Goal: Check status: Check status

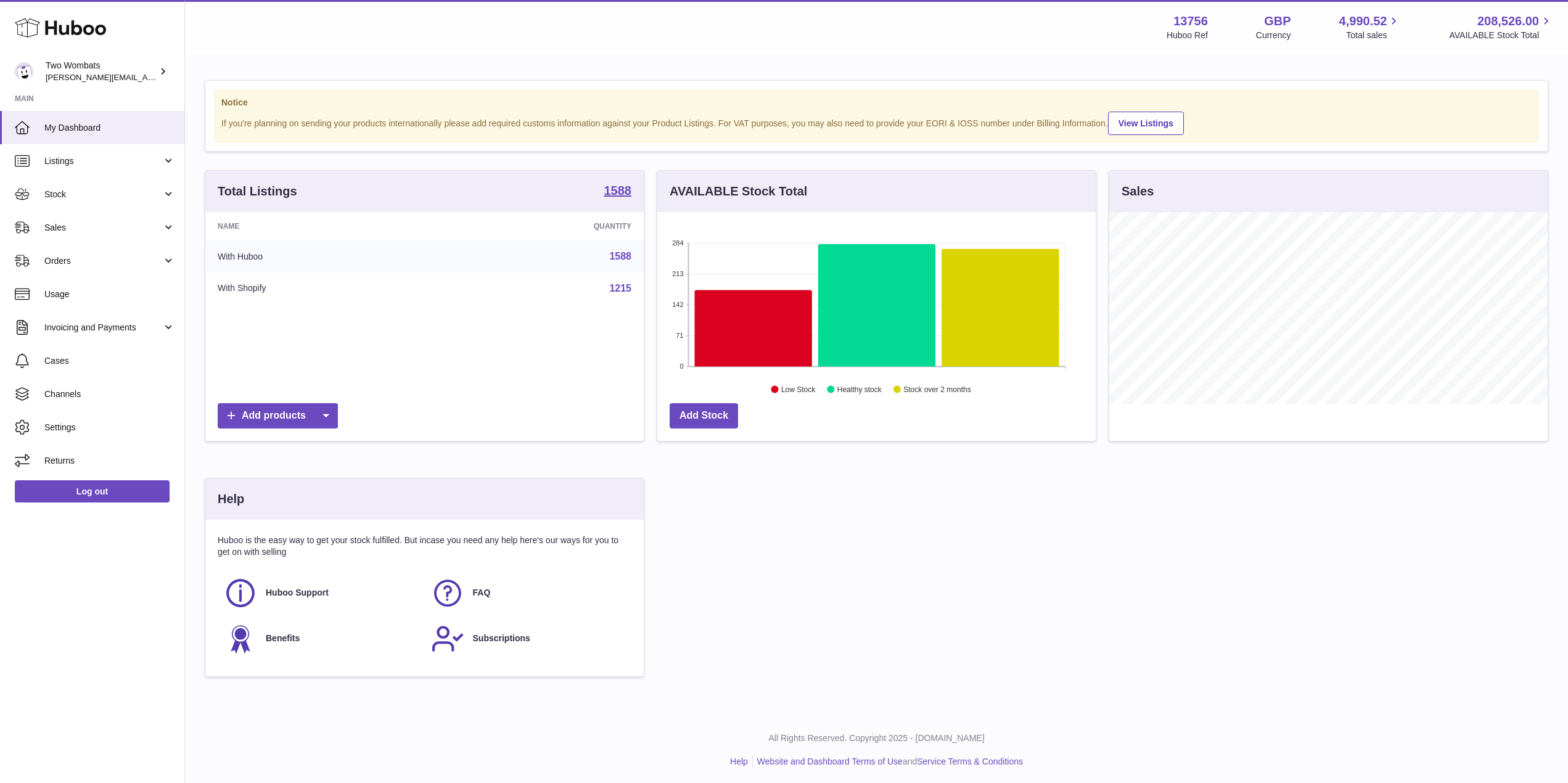
scroll to position [616302, 616288]
click at [164, 199] on link "Stock" at bounding box center [92, 194] width 185 height 33
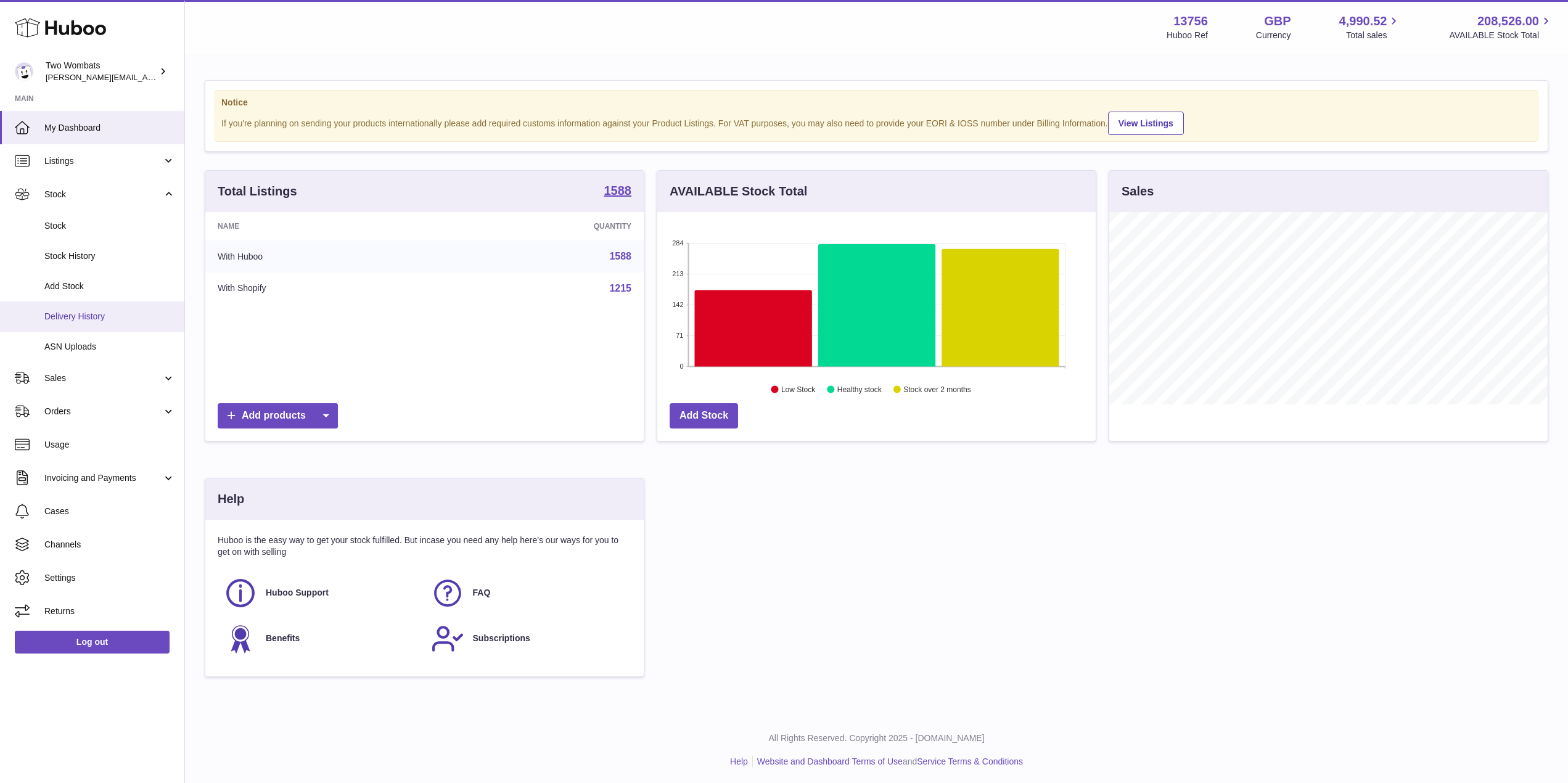
click at [123, 321] on span "Delivery History" at bounding box center [110, 316] width 131 height 12
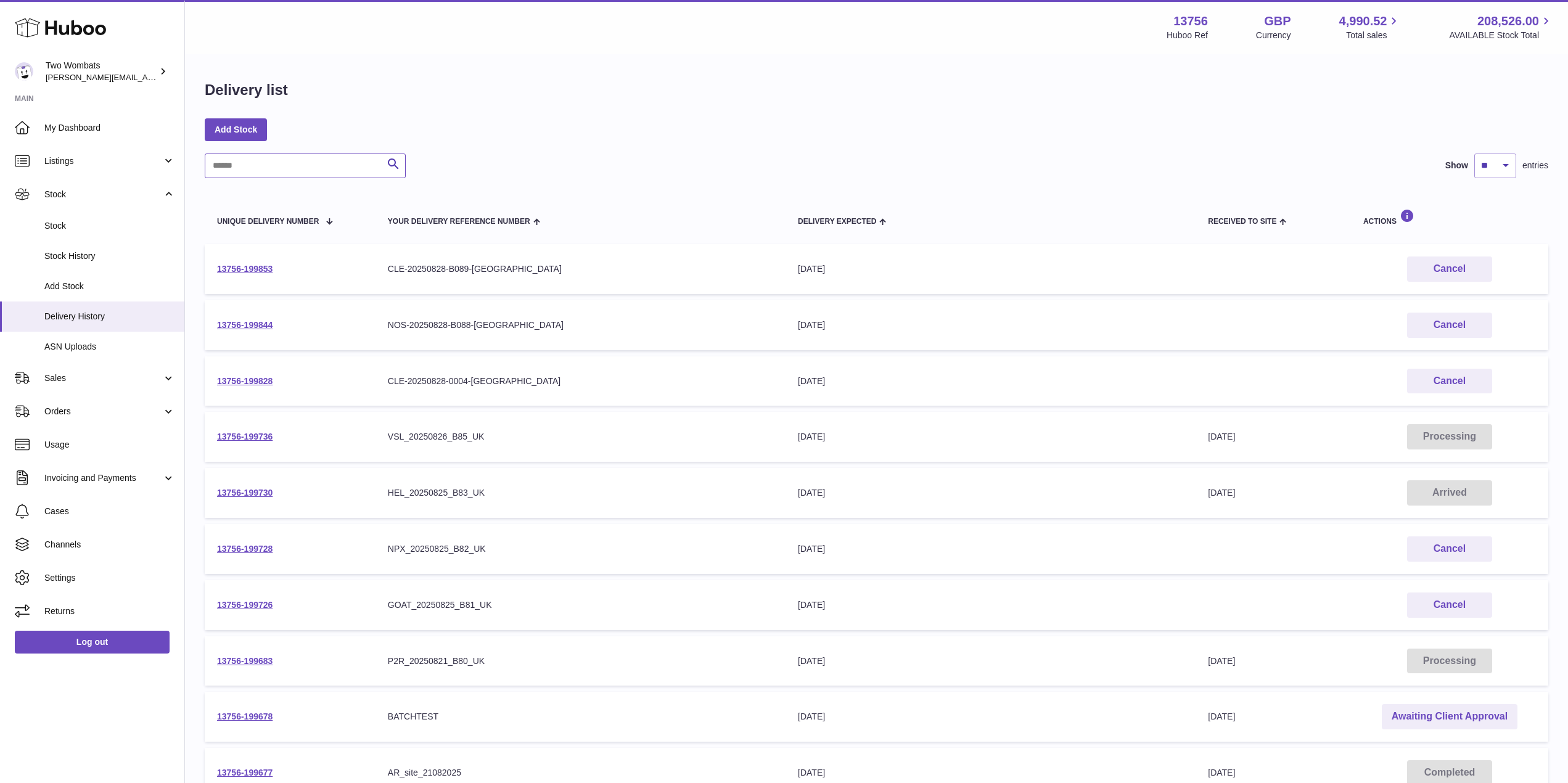
click at [266, 173] on input "text" at bounding box center [305, 165] width 201 height 25
paste input "**********"
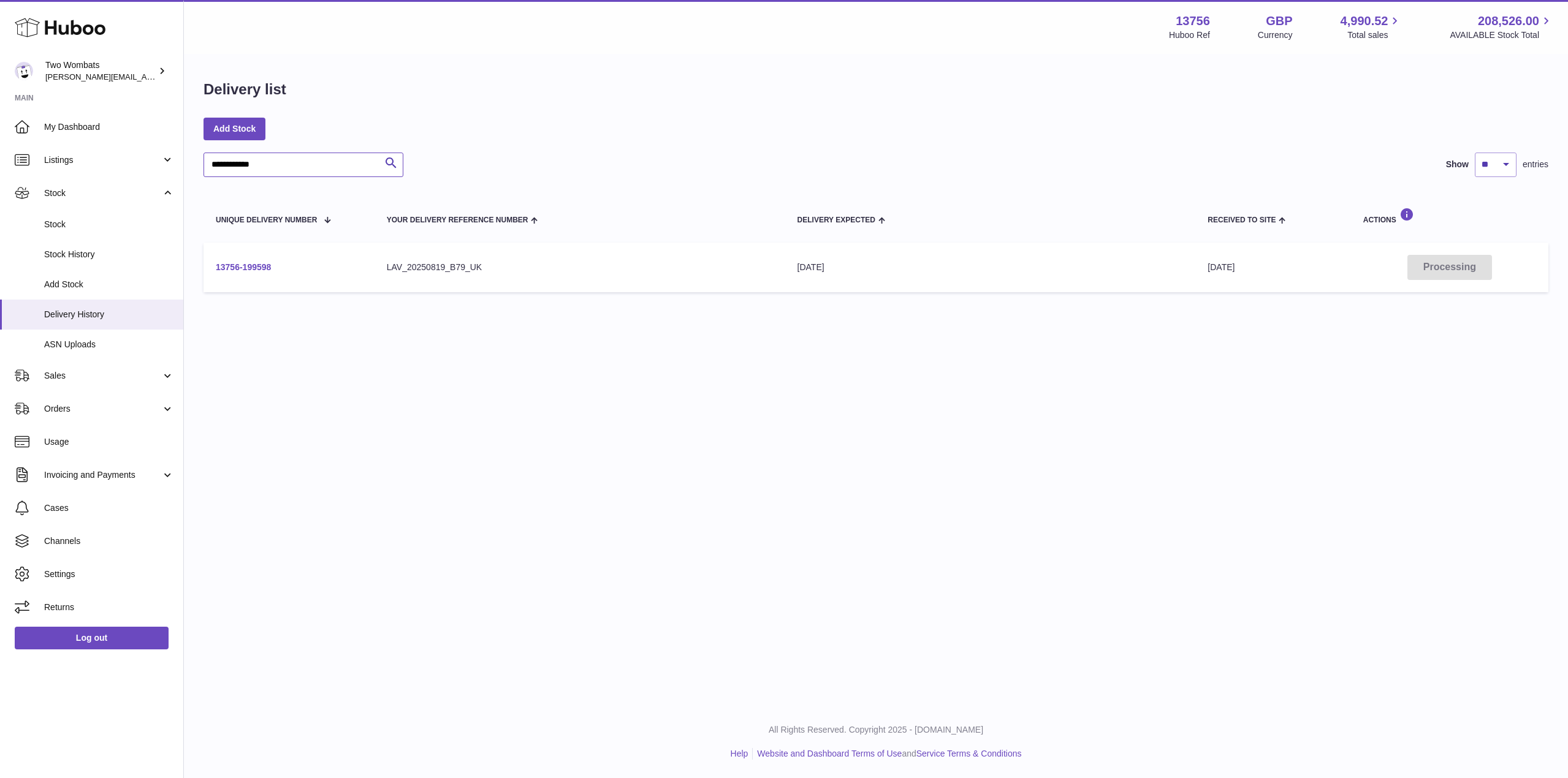
type input "**********"
click at [252, 266] on link "13756-199598" at bounding box center [243, 267] width 55 height 10
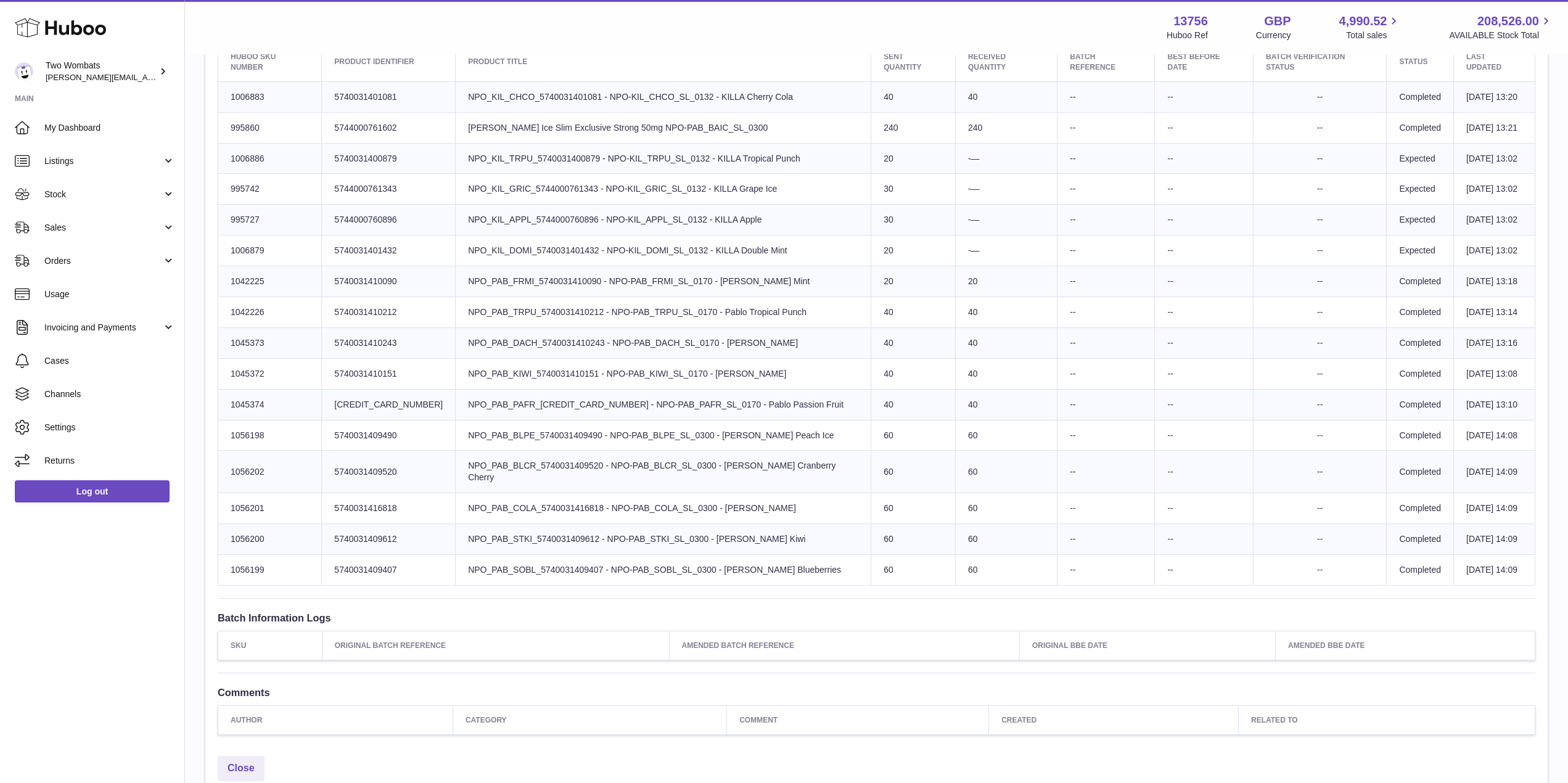
scroll to position [458, 0]
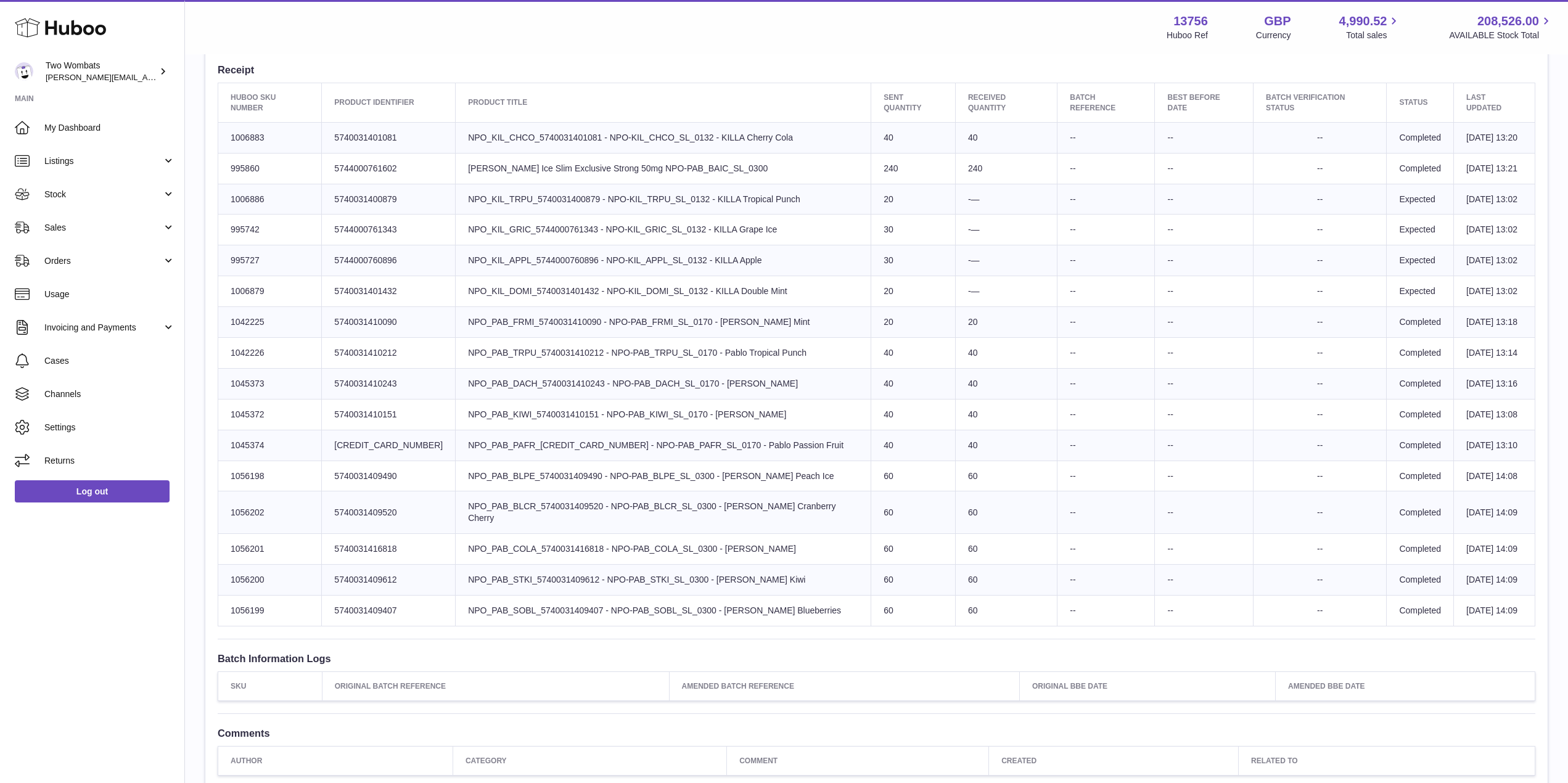
drag, startPoint x: 965, startPoint y: 280, endPoint x: 692, endPoint y: 192, distance: 286.8
click at [692, 192] on tbody "Huboo SKU Number 1006883 Client Identifier 5740031401081 Product title NPO_KIL_…" at bounding box center [877, 373] width 1317 height 503
click at [837, 231] on td "Product title NPO_KIL_GRIC_5744000761343 - NPO-KIL_GRIC_SL_0132 - KILLA Grape I…" at bounding box center [664, 230] width 416 height 31
click at [754, 251] on td "Product title NPO_KIL_APPL_5744000760896 - NPO-KIL_APPL_SL_0132 - KILLA Apple" at bounding box center [664, 261] width 416 height 31
click at [138, 202] on link "Stock" at bounding box center [92, 194] width 185 height 33
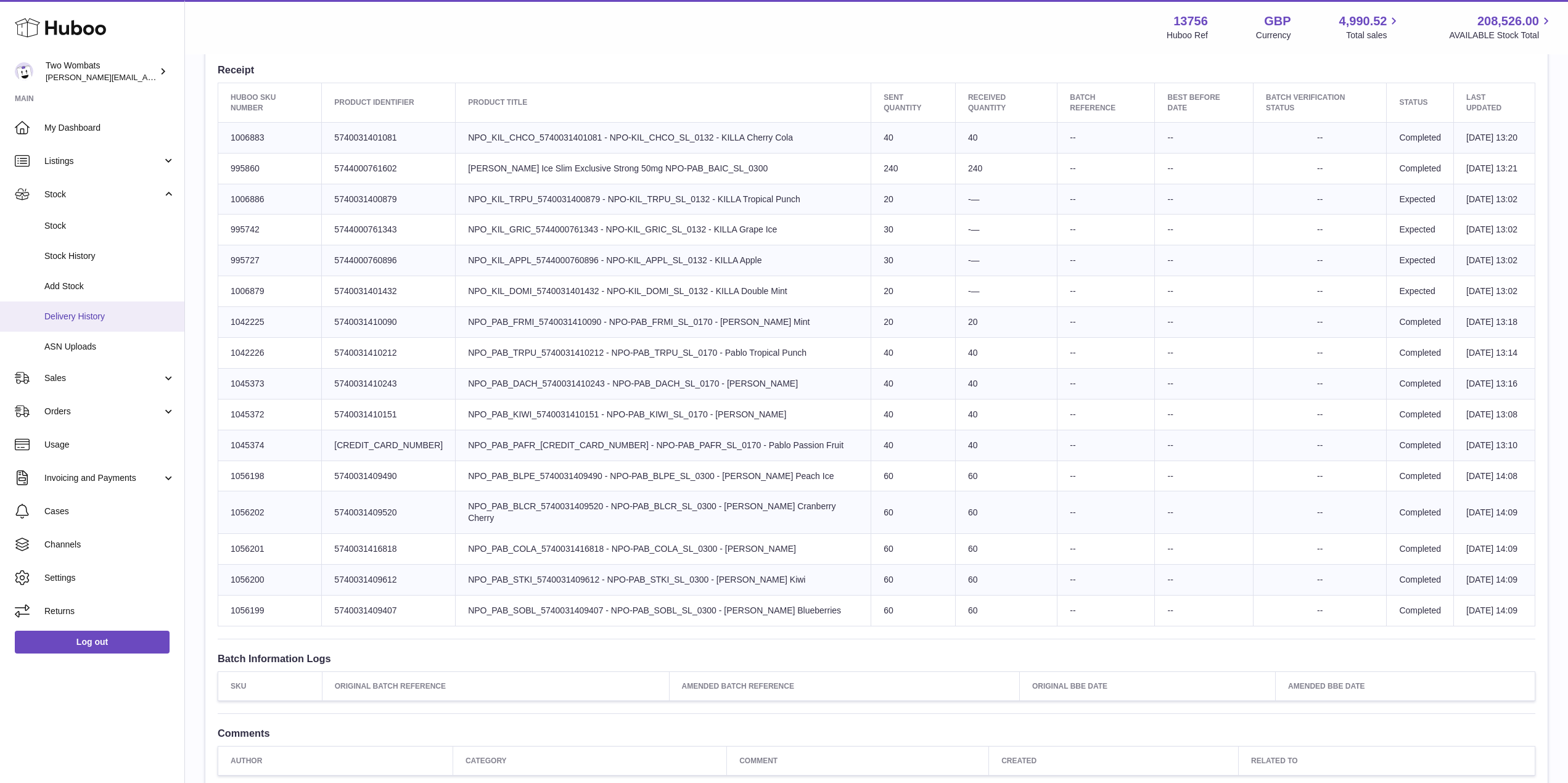
click at [82, 318] on span "Delivery History" at bounding box center [110, 316] width 131 height 12
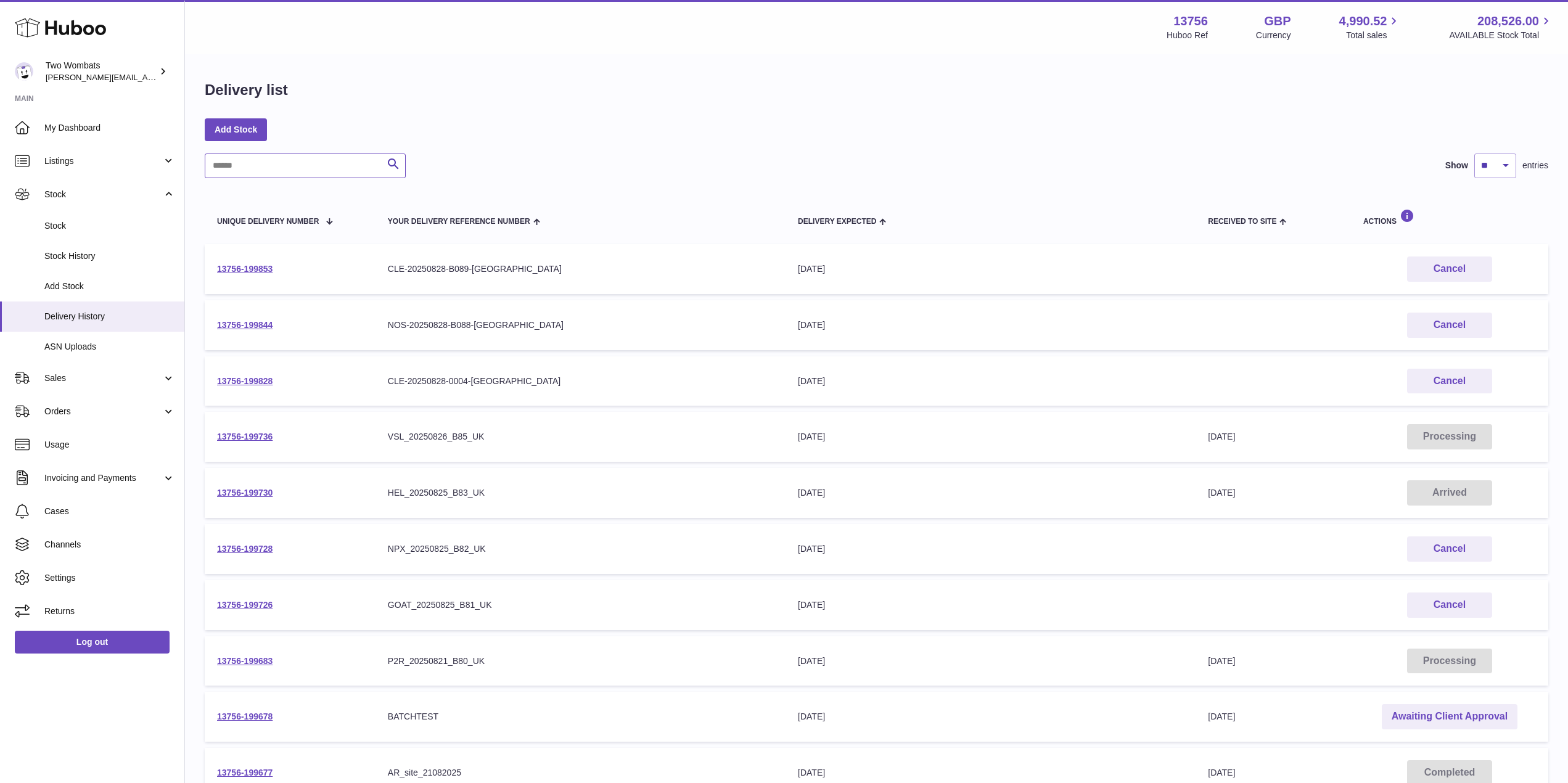
click at [277, 169] on input "text" at bounding box center [305, 165] width 201 height 25
paste input "**********"
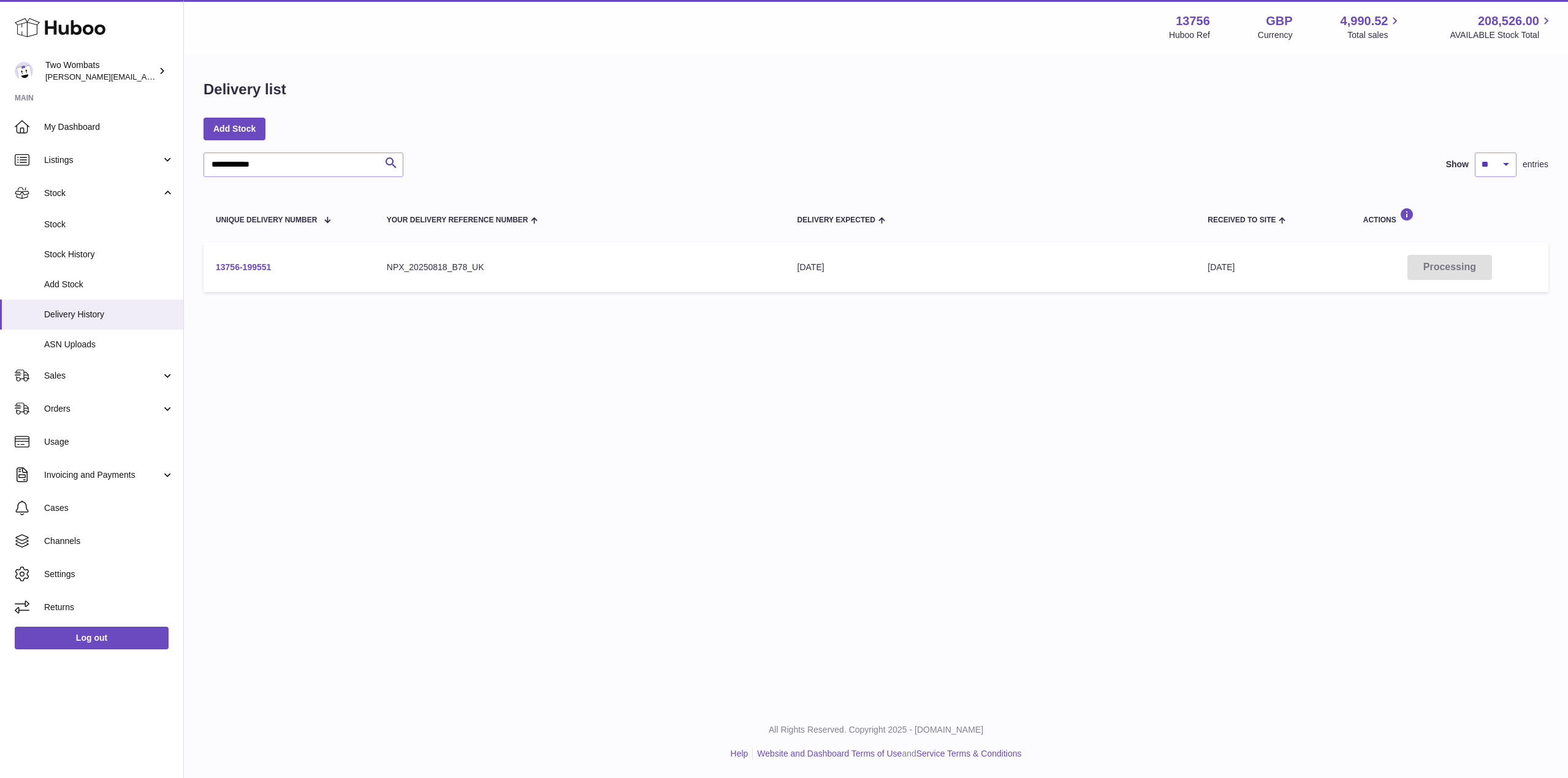
click at [254, 262] on link "13756-199551" at bounding box center [243, 267] width 55 height 10
paste input "text"
drag, startPoint x: 309, startPoint y: 175, endPoint x: 206, endPoint y: 175, distance: 103.0
click at [206, 175] on input "**********" at bounding box center [303, 164] width 200 height 24
type input "**********"
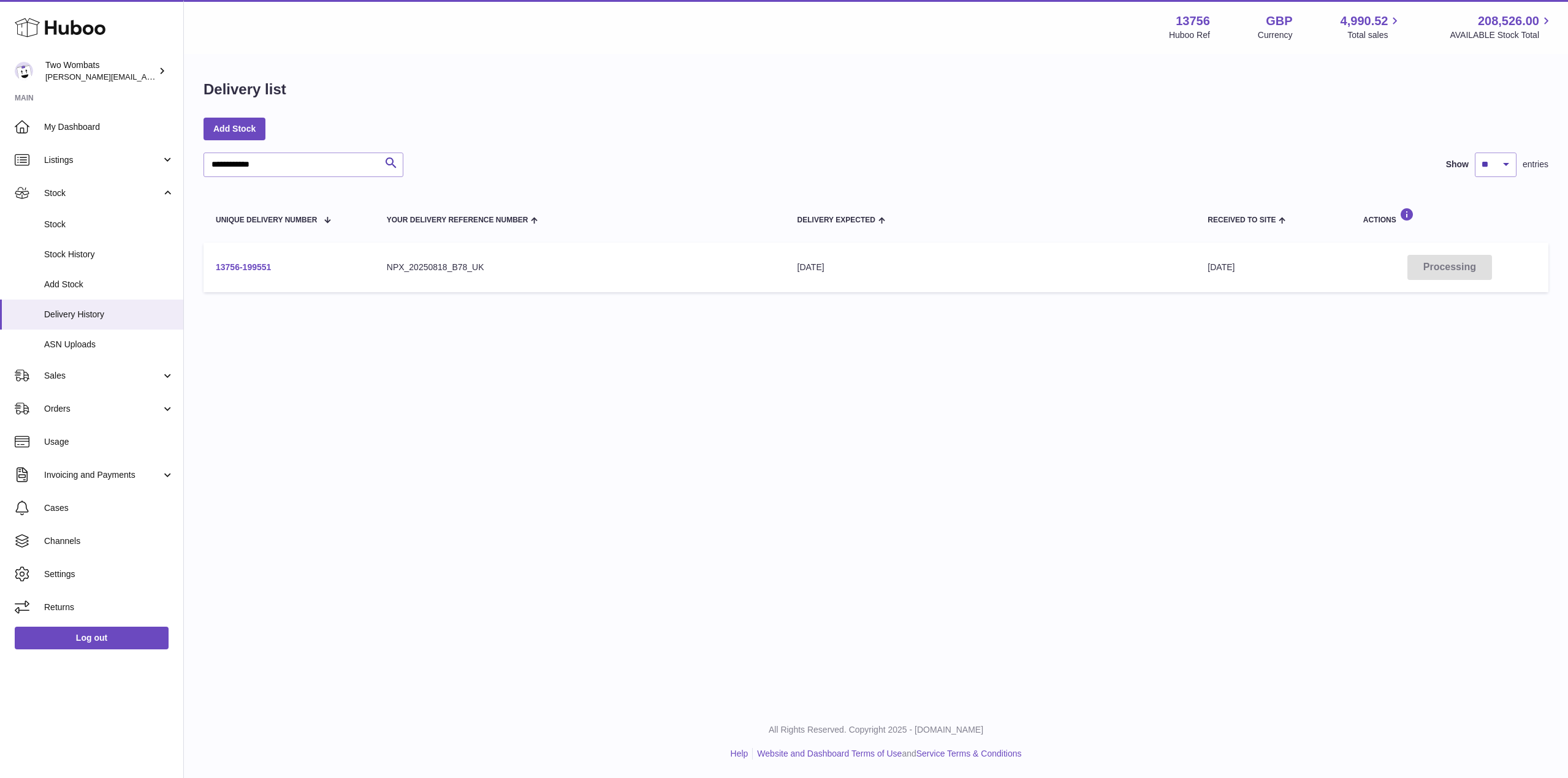
click at [248, 265] on link "13756-199551" at bounding box center [243, 267] width 55 height 10
click at [263, 267] on link "13756-199551" at bounding box center [243, 267] width 55 height 10
click at [281, 167] on input "**********" at bounding box center [303, 164] width 200 height 24
click at [394, 166] on icon "submit" at bounding box center [391, 163] width 15 height 15
drag, startPoint x: 295, startPoint y: 162, endPoint x: 185, endPoint y: 160, distance: 110.0
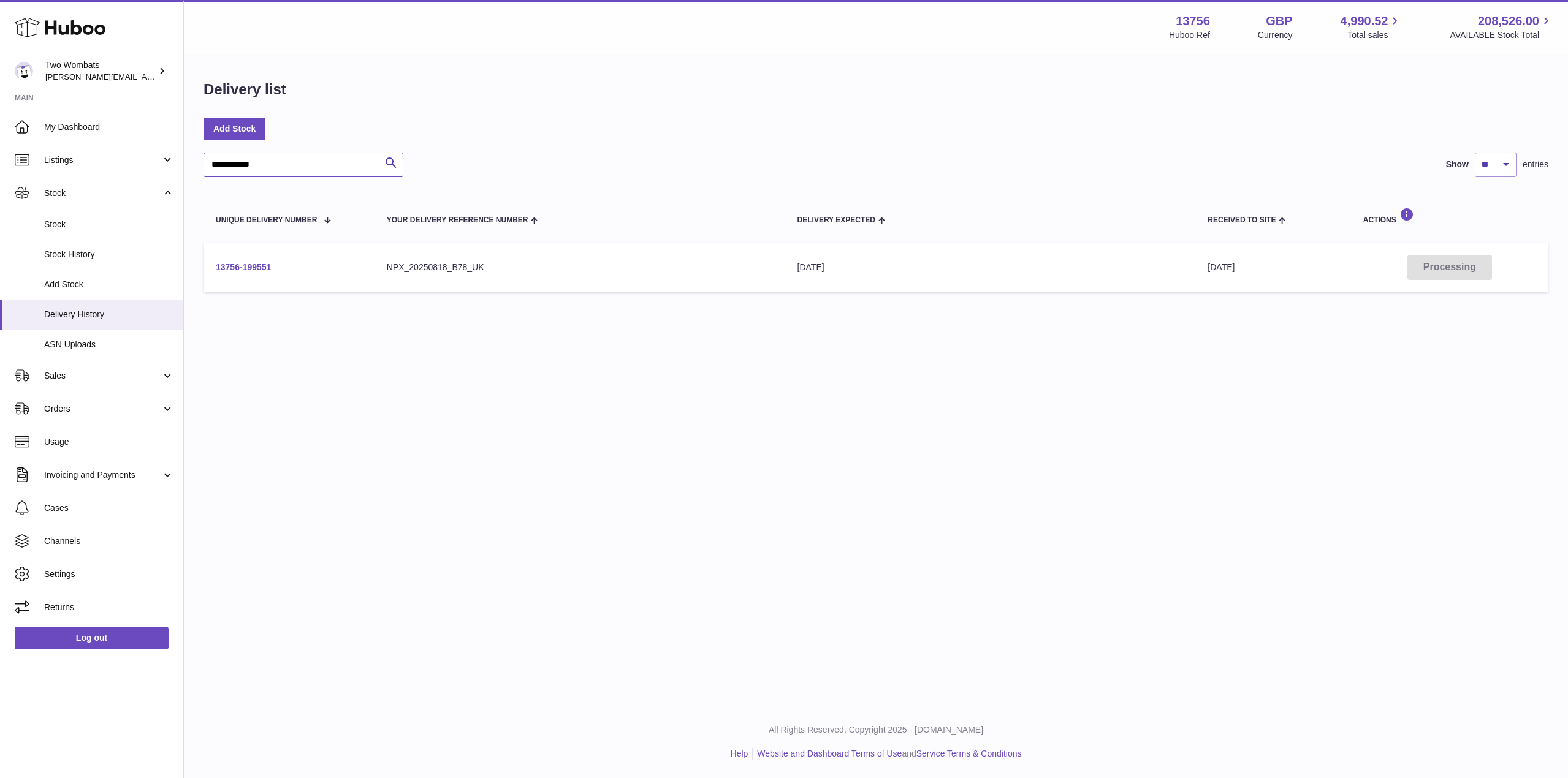
click at [185, 160] on div "**********" at bounding box center [876, 189] width 1384 height 268
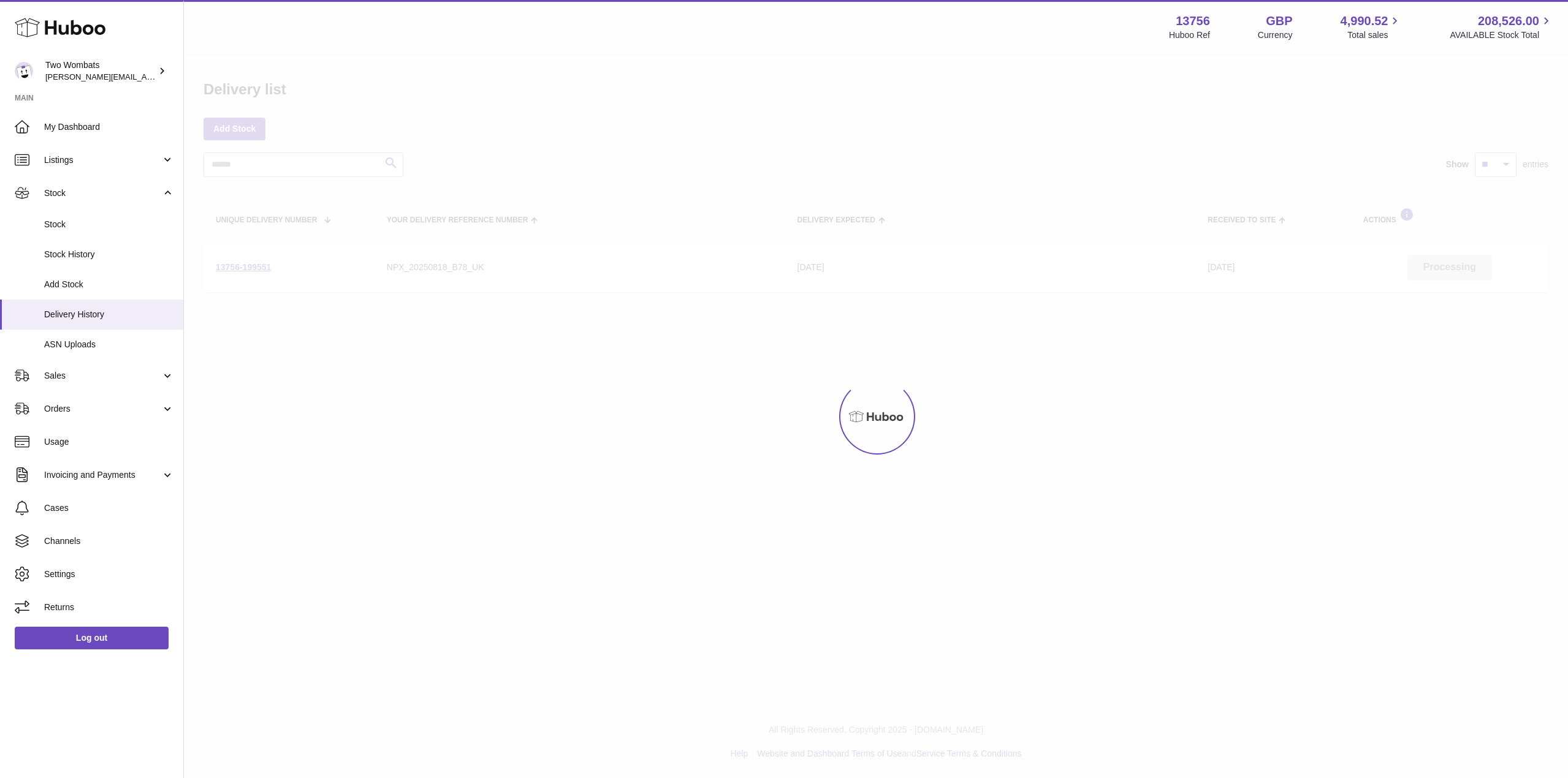
click at [239, 163] on div at bounding box center [876, 416] width 1384 height 723
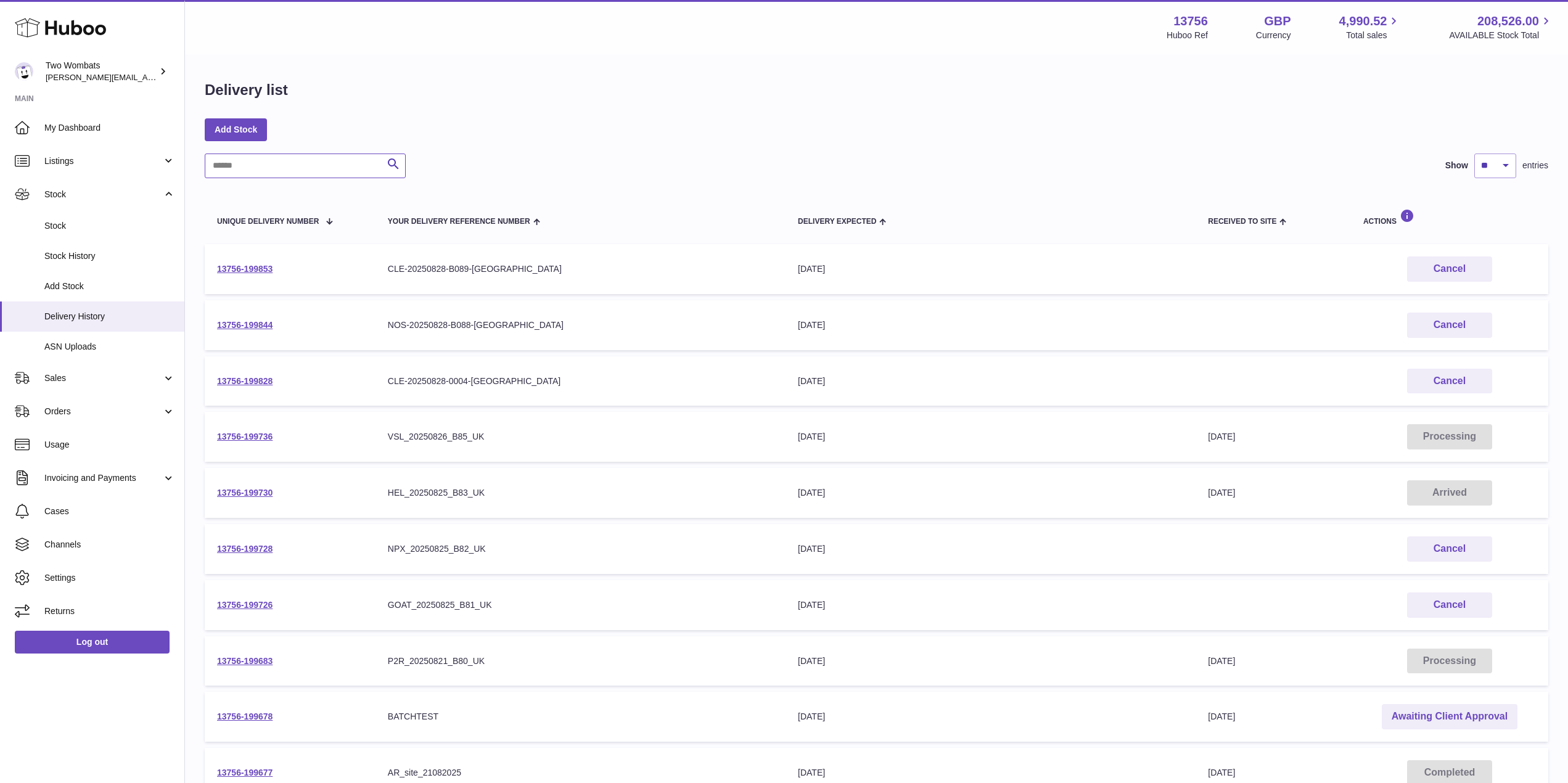
click at [240, 164] on input "text" at bounding box center [305, 165] width 201 height 25
paste input "**********"
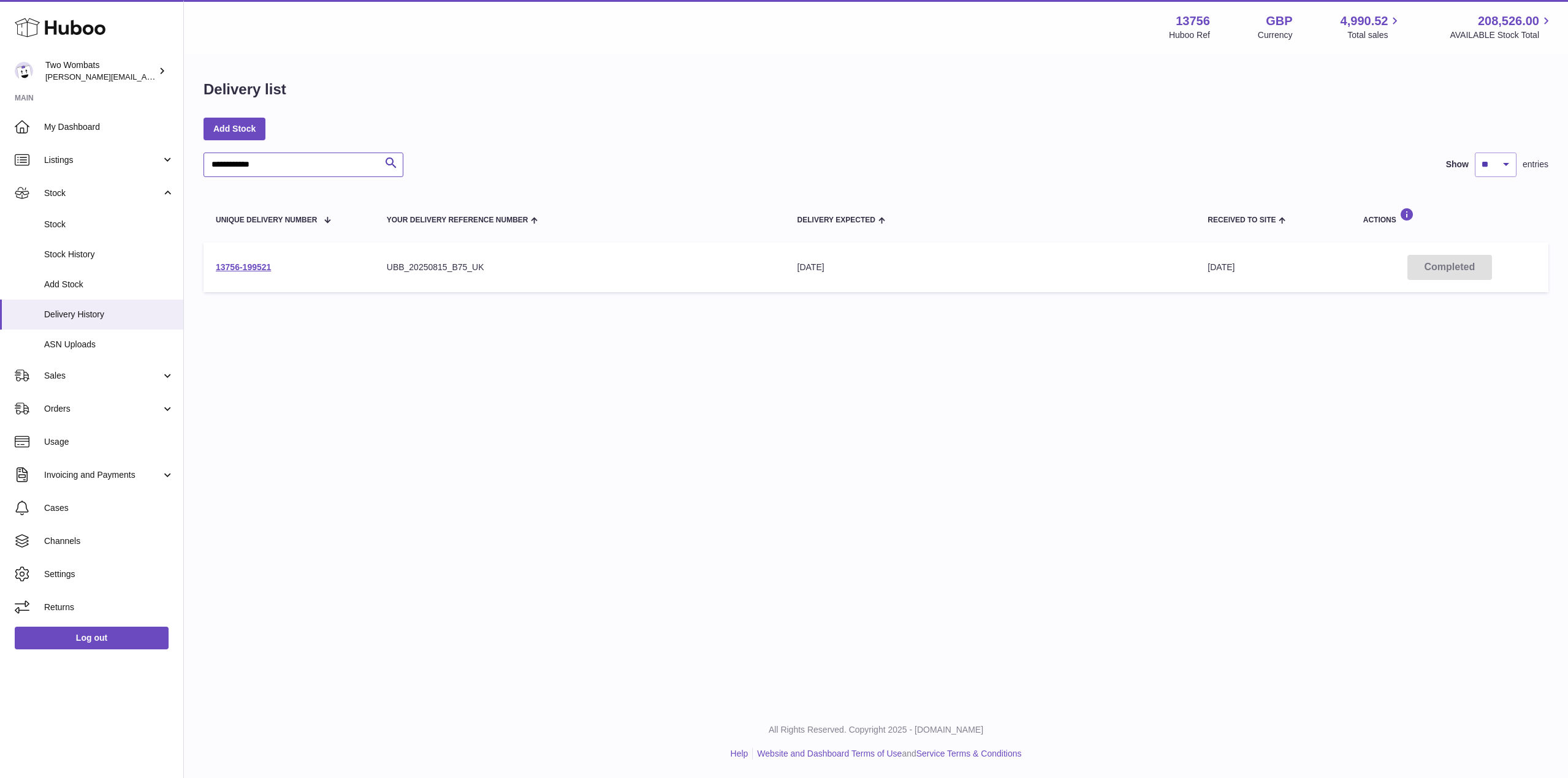
type input "**********"
click at [251, 253] on td "13756-199521" at bounding box center [289, 267] width 171 height 50
click at [255, 267] on link "13756-199521" at bounding box center [243, 267] width 55 height 10
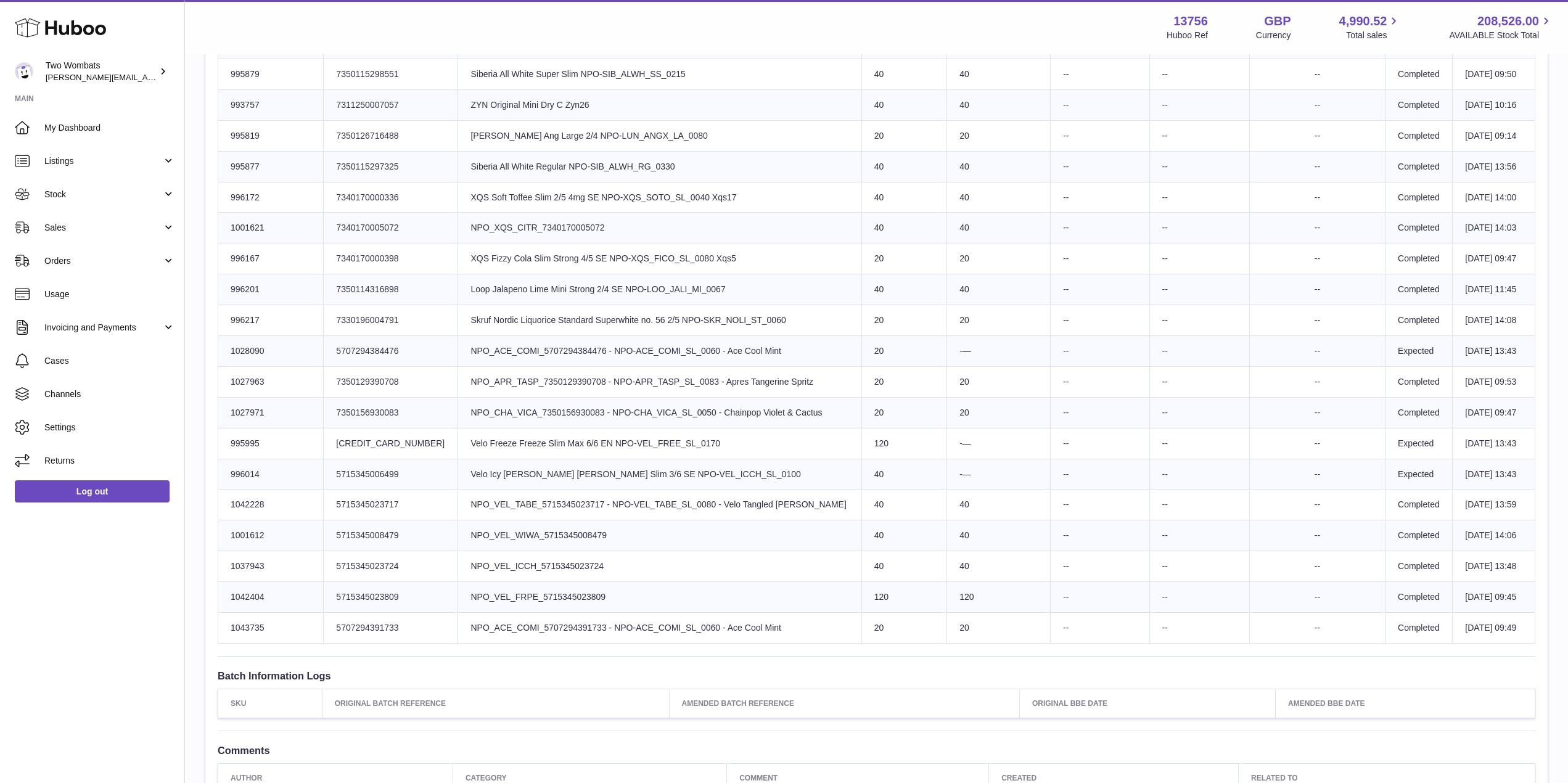
scroll to position [665, 0]
drag, startPoint x: 612, startPoint y: 349, endPoint x: 1524, endPoint y: 356, distance: 912.0
click at [1524, 356] on tr "Huboo SKU Number 1028090 Client Identifier 5707294384476 Product title NPO_ACE_…" at bounding box center [877, 352] width 1317 height 31
drag, startPoint x: 745, startPoint y: 627, endPoint x: 989, endPoint y: 624, distance: 244.0
click at [989, 624] on tr "Huboo SKU Number 1043735 Client Identifier 5707294391733 Product title NPO_ACE_…" at bounding box center [877, 629] width 1317 height 31
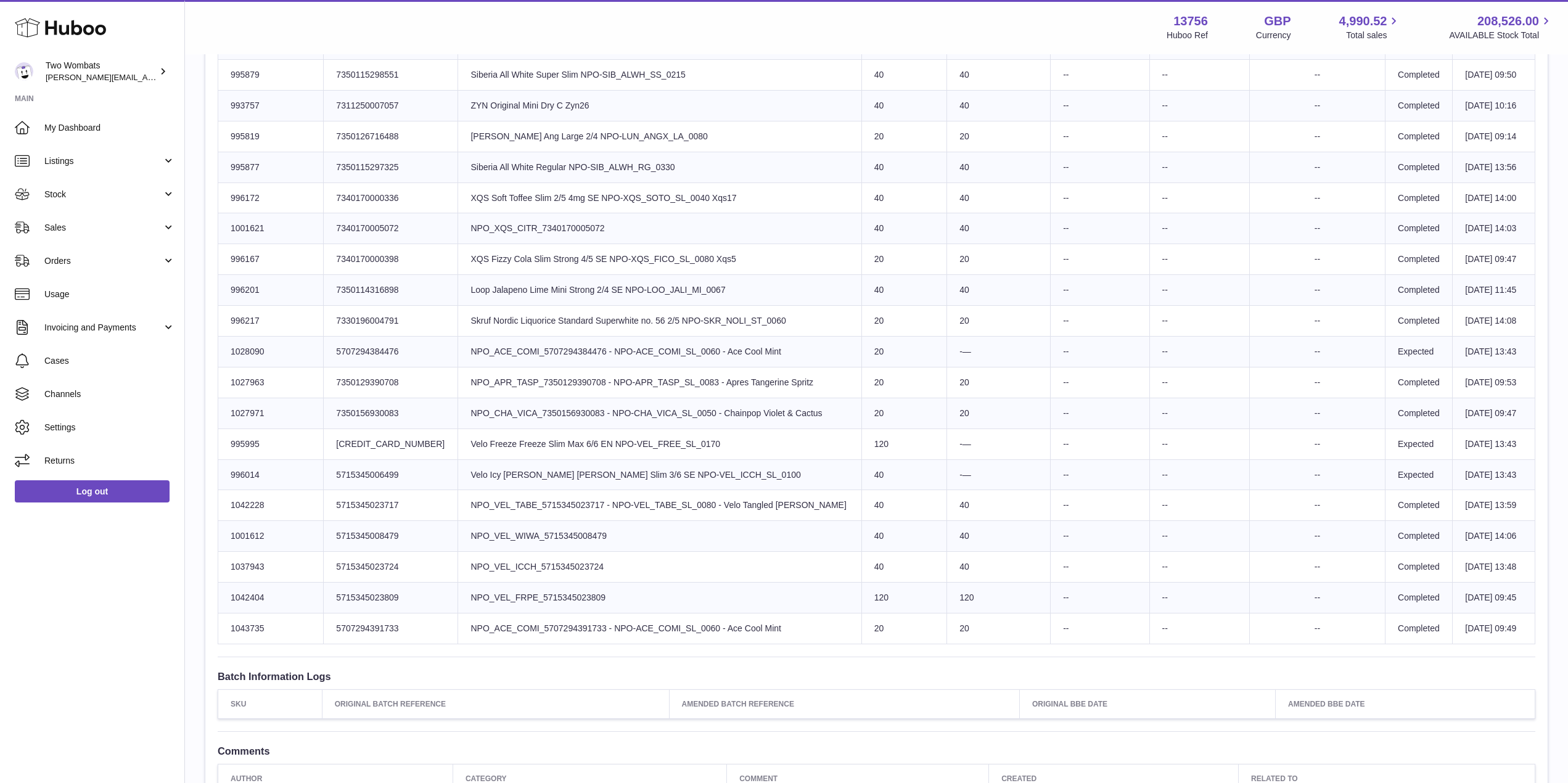
drag, startPoint x: 769, startPoint y: 351, endPoint x: 883, endPoint y: 349, distance: 114.0
click at [883, 349] on tr "Huboo SKU Number 1028090 Client Identifier 5707294384476 Product title NPO_ACE_…" at bounding box center [877, 352] width 1317 height 31
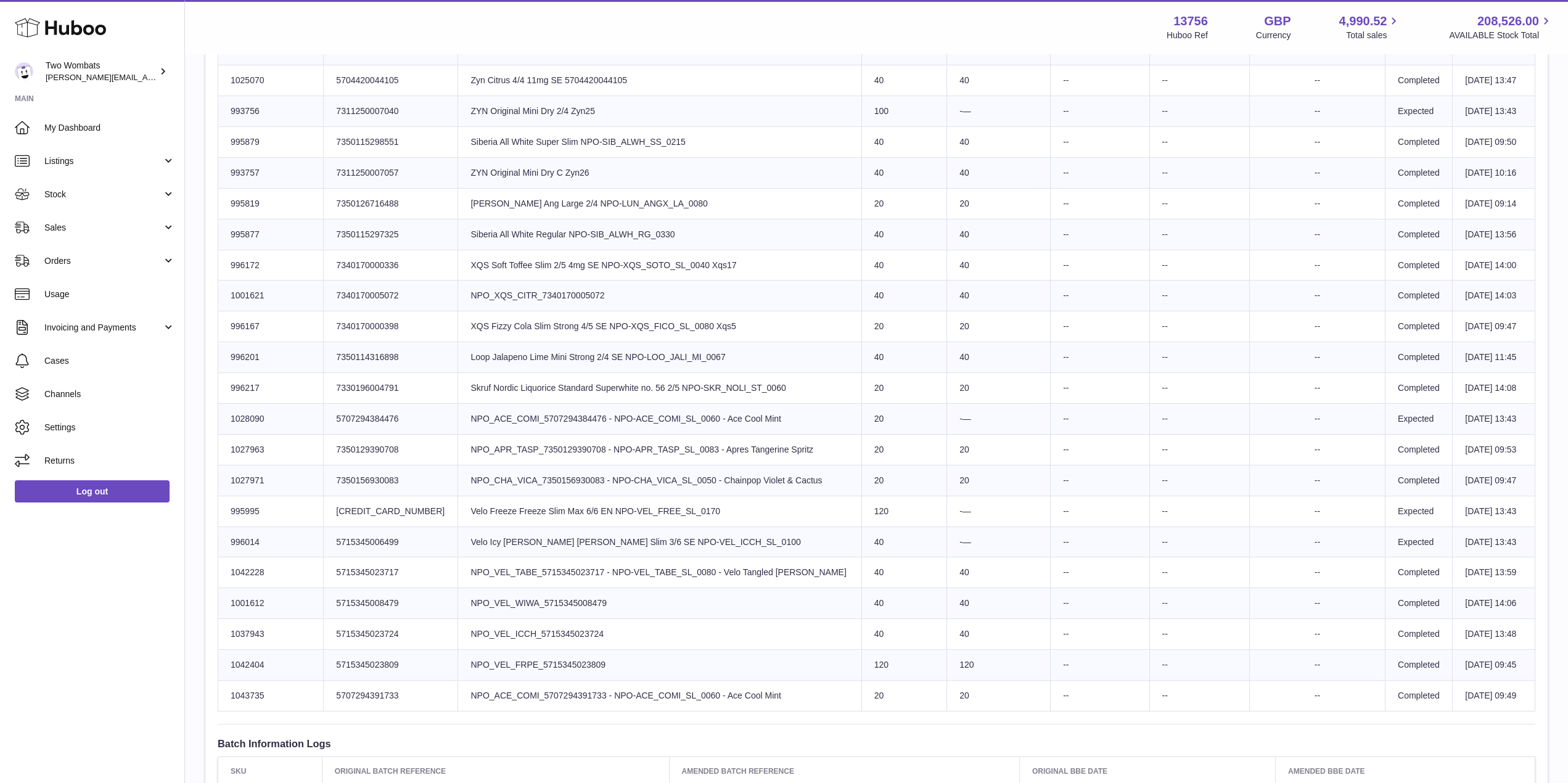
click at [595, 491] on td "Product title NPO_CHA_VICA_7350156930083 - NPO-CHA_VICA_SL_0050 - Chainpop Viol…" at bounding box center [660, 480] width 404 height 31
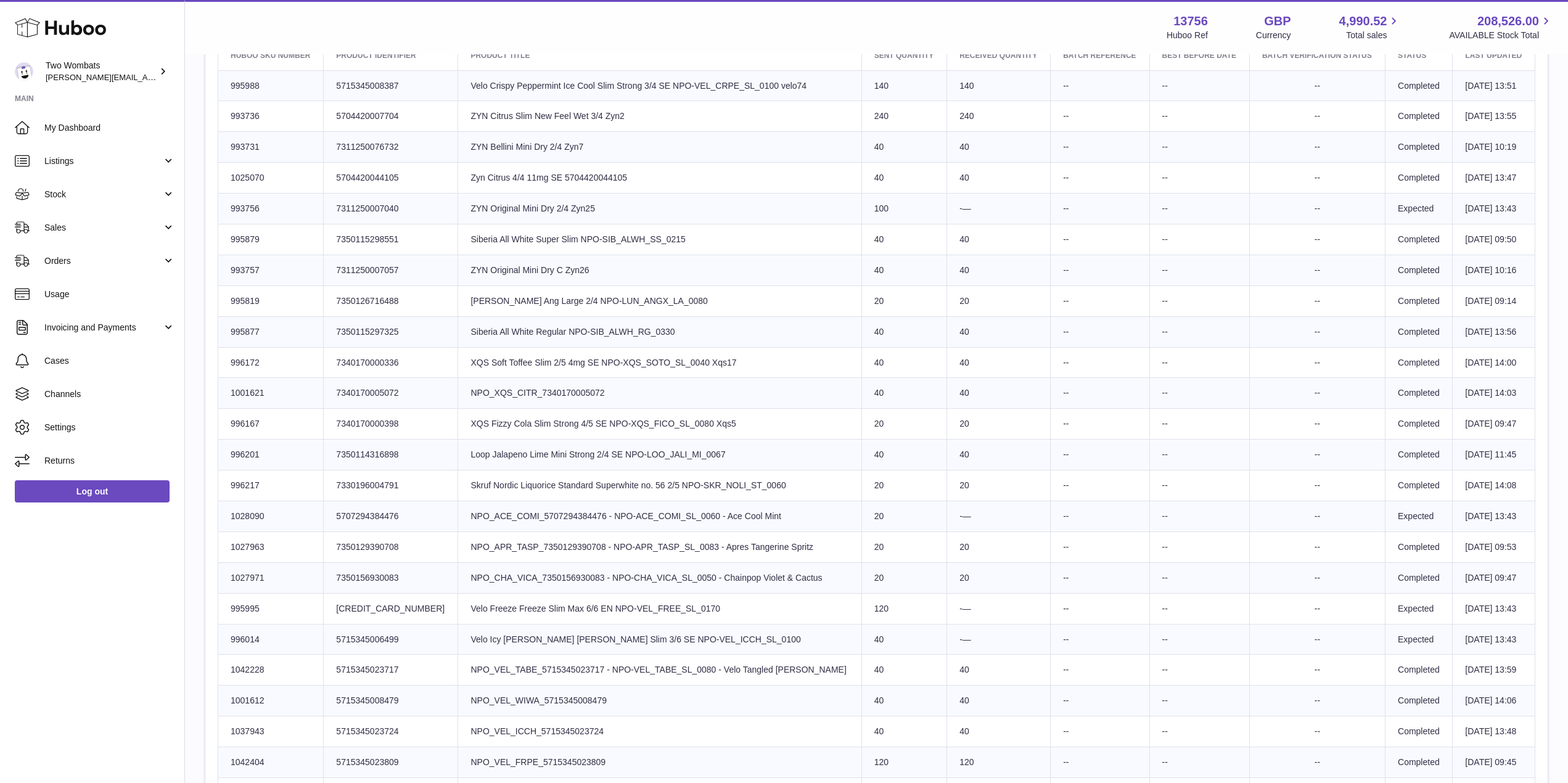
scroll to position [499, 0]
click at [587, 215] on td "Product title ZYN Original Mini Dry 2/4 Zyn25" at bounding box center [660, 210] width 404 height 31
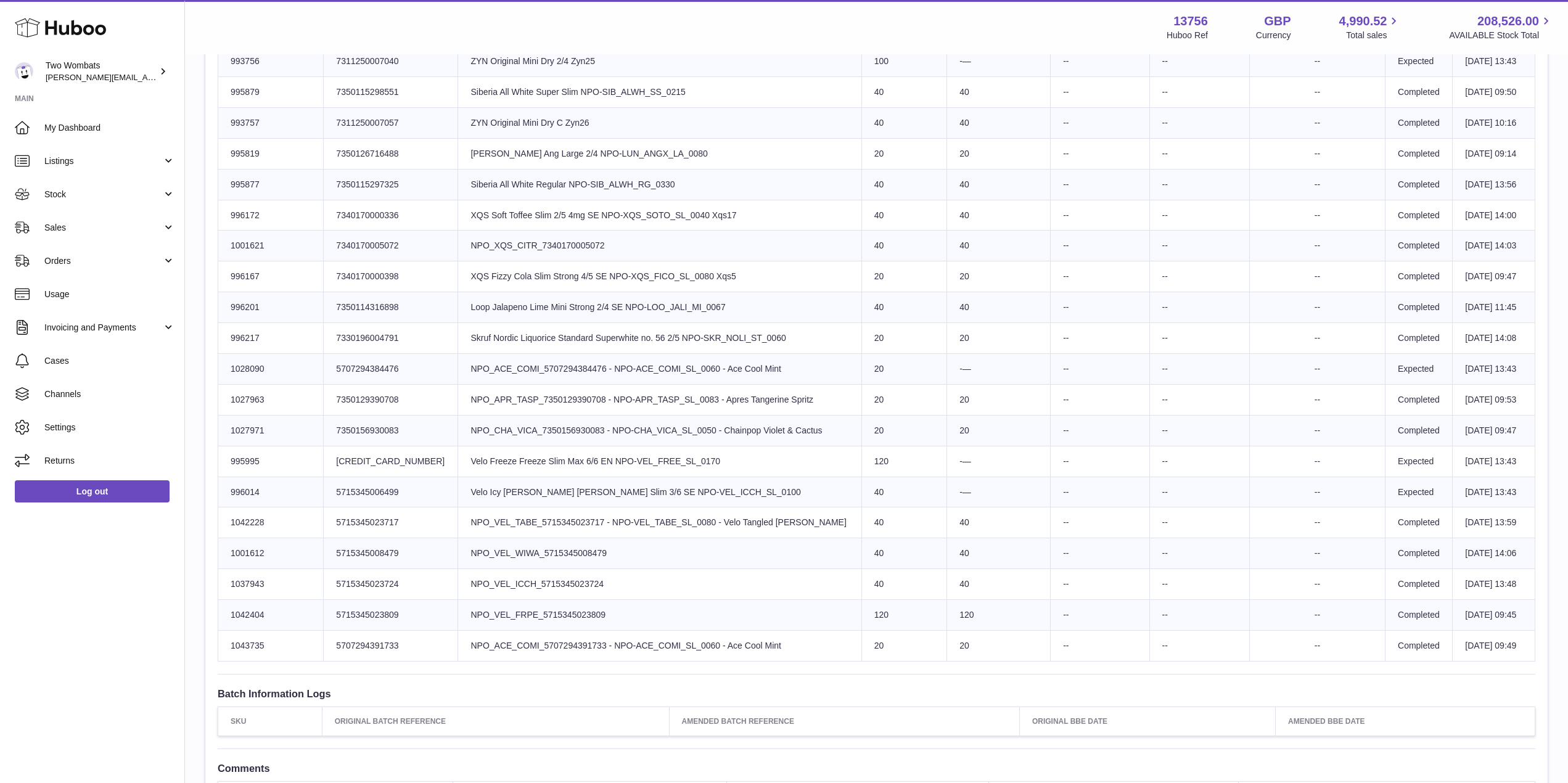
scroll to position [648, 0]
drag, startPoint x: 771, startPoint y: 646, endPoint x: 324, endPoint y: 92, distance: 711.8
click at [324, 92] on tbody "Huboo SKU Number 995988 Client Identifier 5715345008387 Product title Velo Cris…" at bounding box center [877, 292] width 1317 height 738
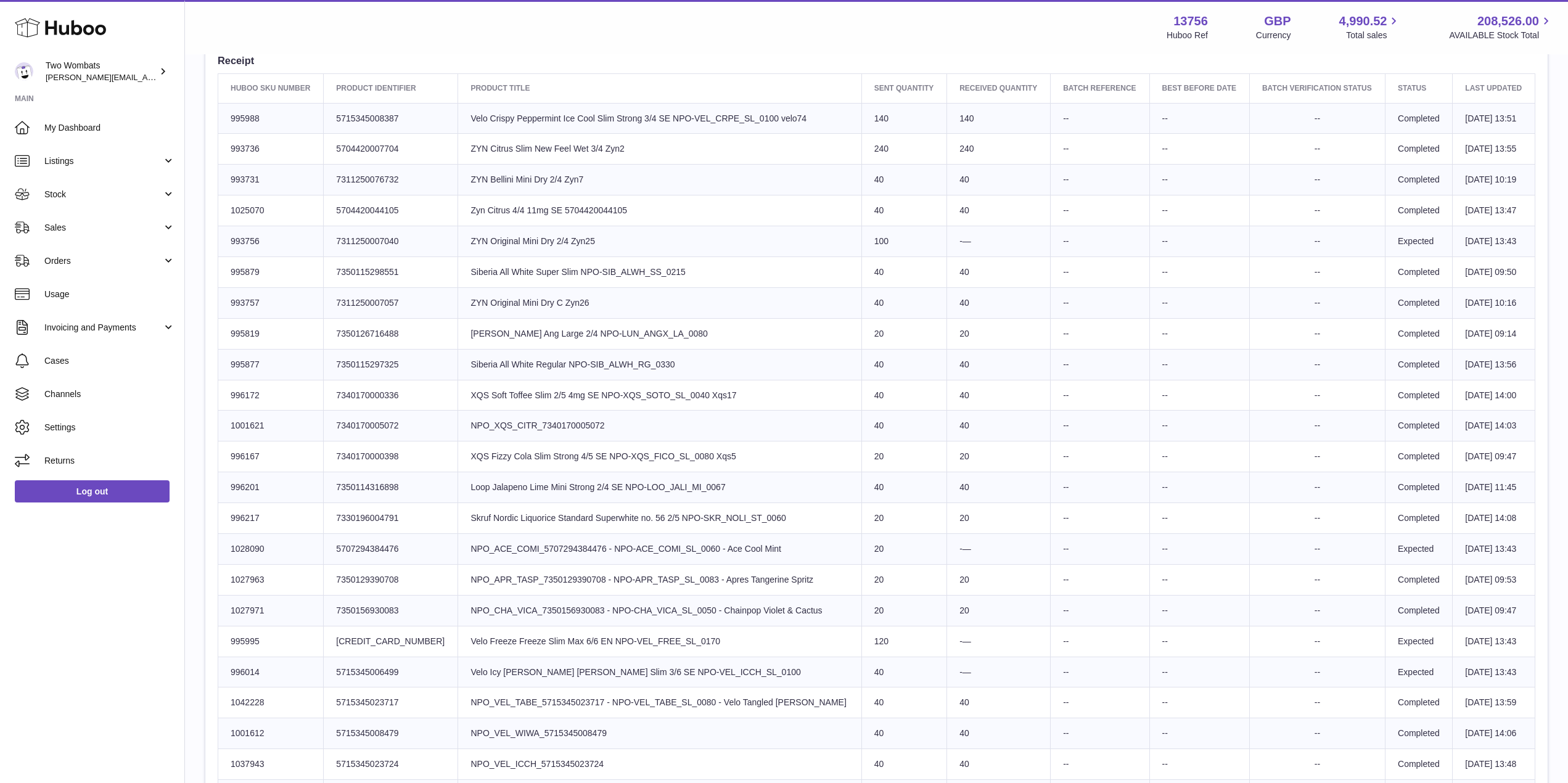
scroll to position [463, 0]
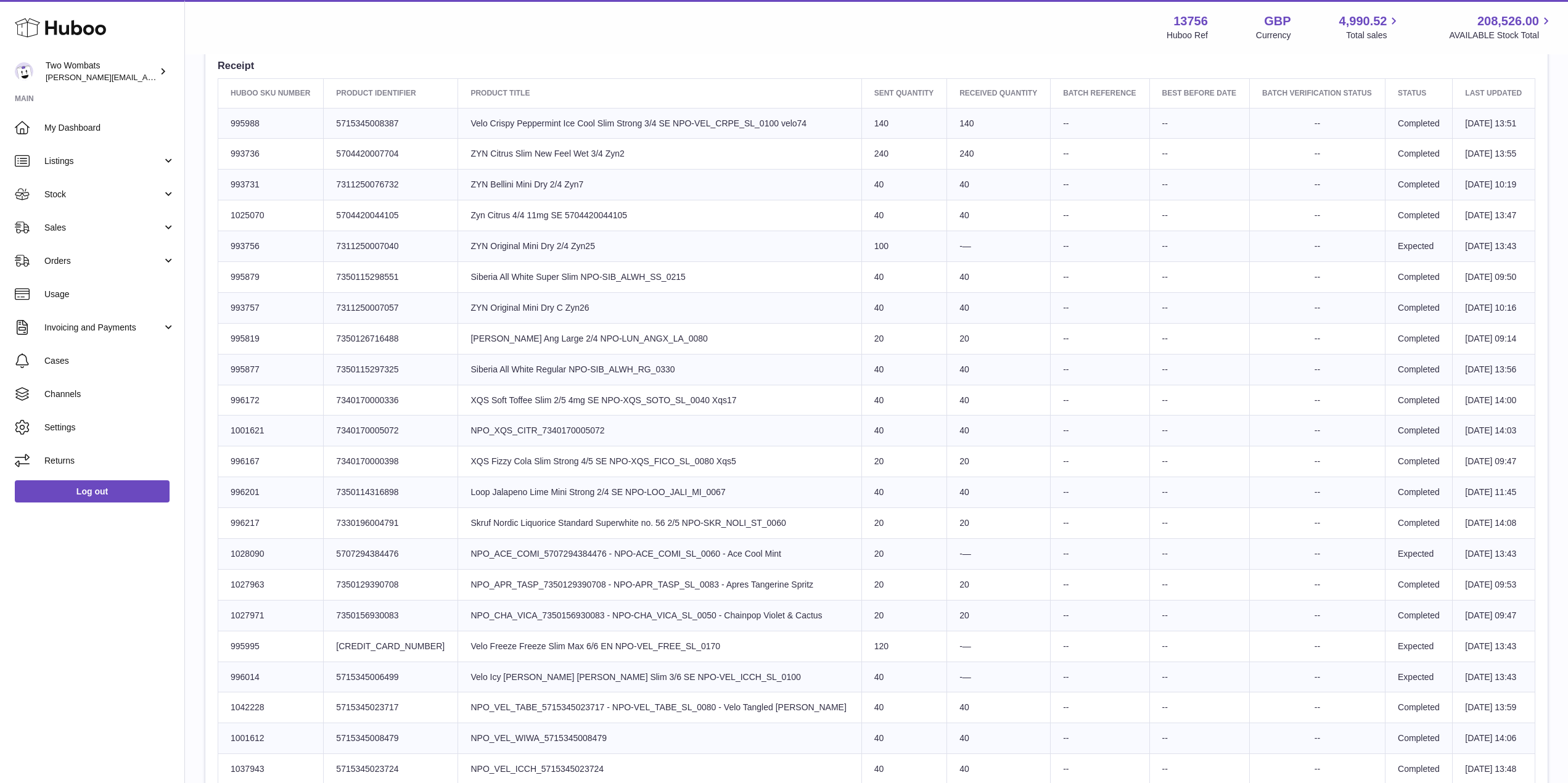
click at [957, 251] on td "-—" at bounding box center [999, 246] width 104 height 31
drag, startPoint x: 486, startPoint y: 245, endPoint x: 556, endPoint y: 242, distance: 70.1
click at [556, 242] on td "Product title ZYN Original Mini Dry 2/4 Zyn25" at bounding box center [660, 246] width 404 height 31
click at [659, 456] on td "Product title XQS Fizzy Cola Slim Strong 4/5 SE NPO-XQS_FICO_SL_0080 Xqs5" at bounding box center [660, 462] width 404 height 31
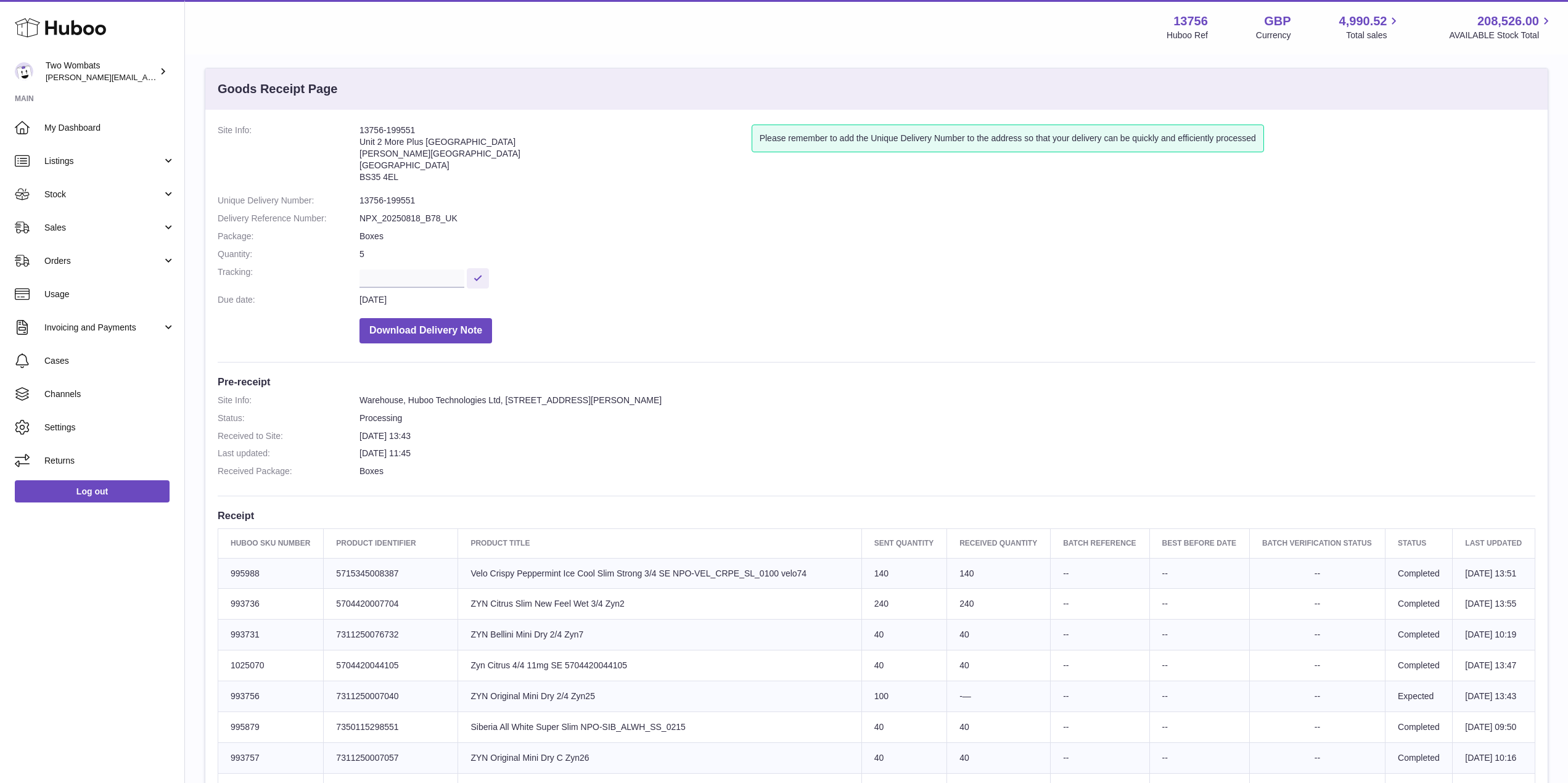
scroll to position [0, 0]
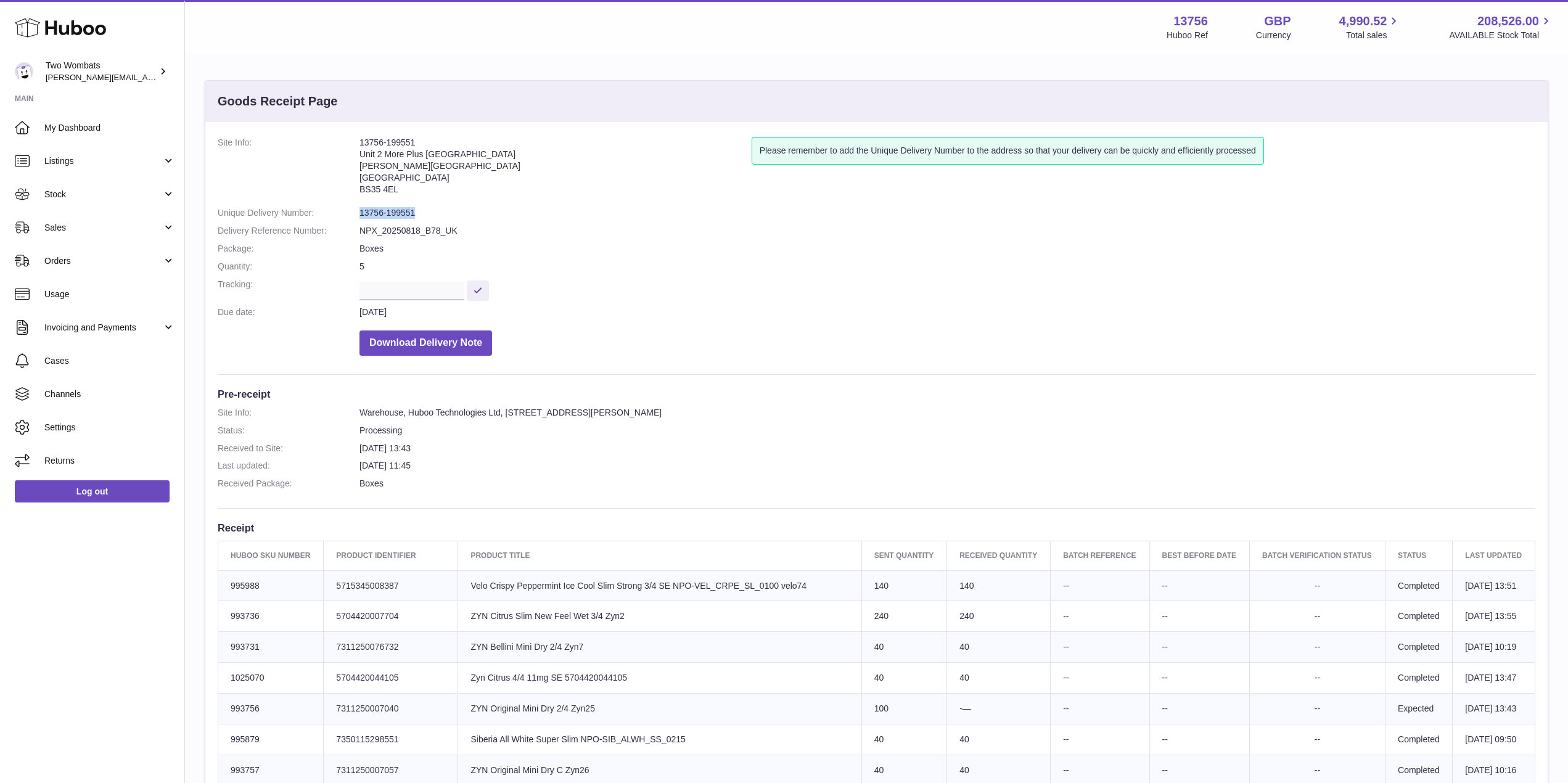
drag, startPoint x: 413, startPoint y: 213, endPoint x: 359, endPoint y: 211, distance: 54.0
click at [359, 211] on dl "Site Info: 13756-199551 Unit 2 More Plus Central Park Hudson Ave Severn Beach B…" at bounding box center [876, 249] width 1318 height 225
copy dl "13756-199551"
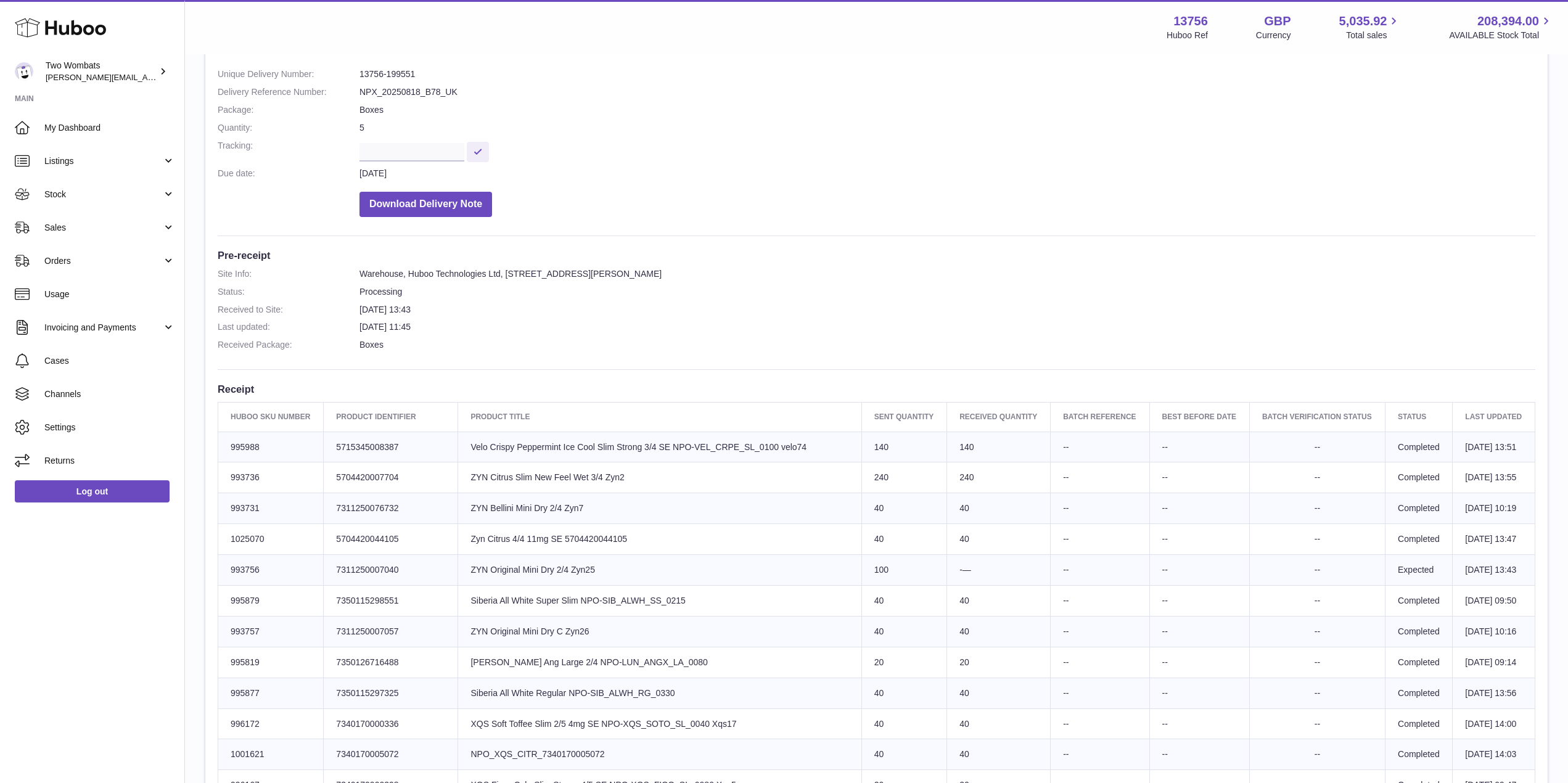
scroll to position [139, 0]
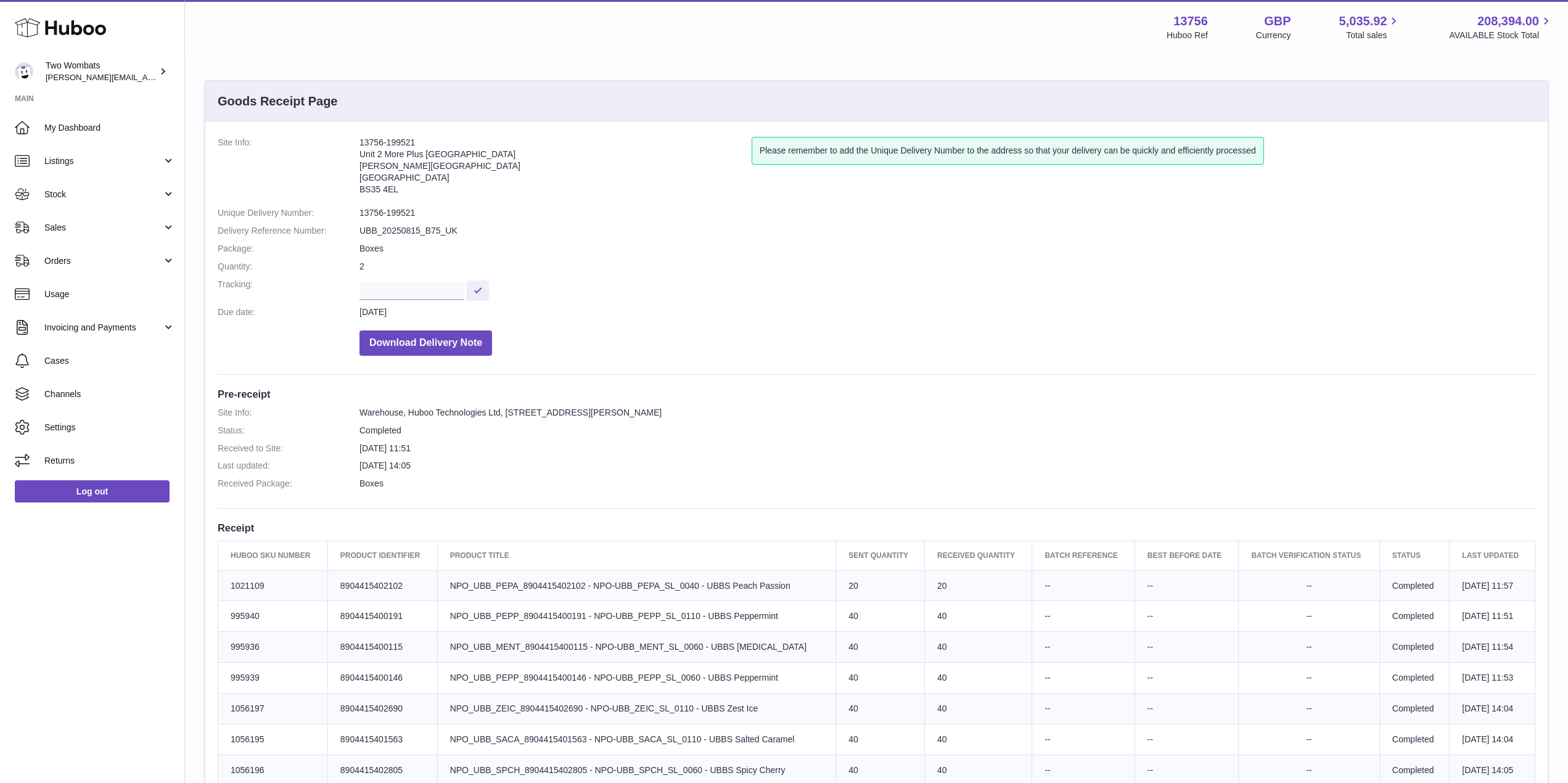
scroll to position [308, 0]
